Goal: Use online tool/utility: Use online tool/utility

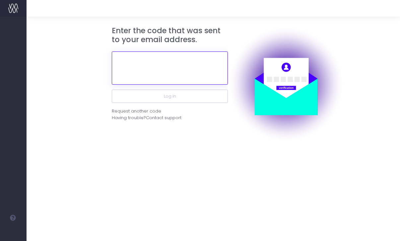
click at [145, 74] on input "text" at bounding box center [170, 67] width 116 height 33
paste input "805380"
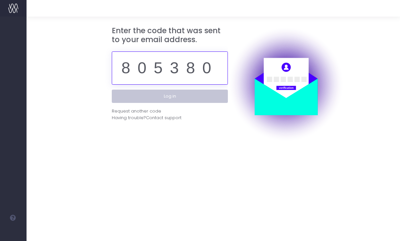
type input "805380"
click at [187, 99] on button "Log in" at bounding box center [170, 96] width 116 height 13
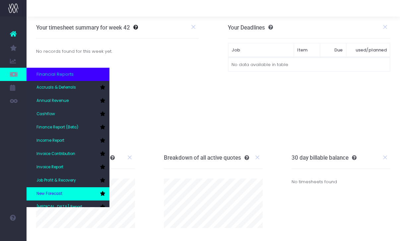
click at [52, 193] on span "New Forecast" at bounding box center [50, 194] width 26 height 6
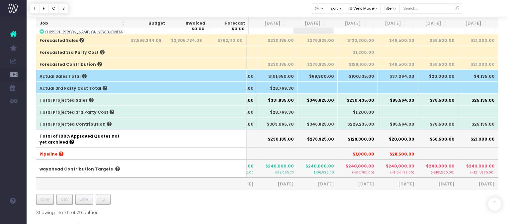
scroll to position [0, 72]
drag, startPoint x: 318, startPoint y: 173, endPoint x: 335, endPoint y: 173, distance: 16.6
click at [335, 173] on th "$240,000.00 $106,825.00" at bounding box center [317, 168] width 40 height 18
click at [366, 170] on small "(-$10,765.00)" at bounding box center [357, 172] width 33 height 6
